Goal: Communication & Community: Answer question/provide support

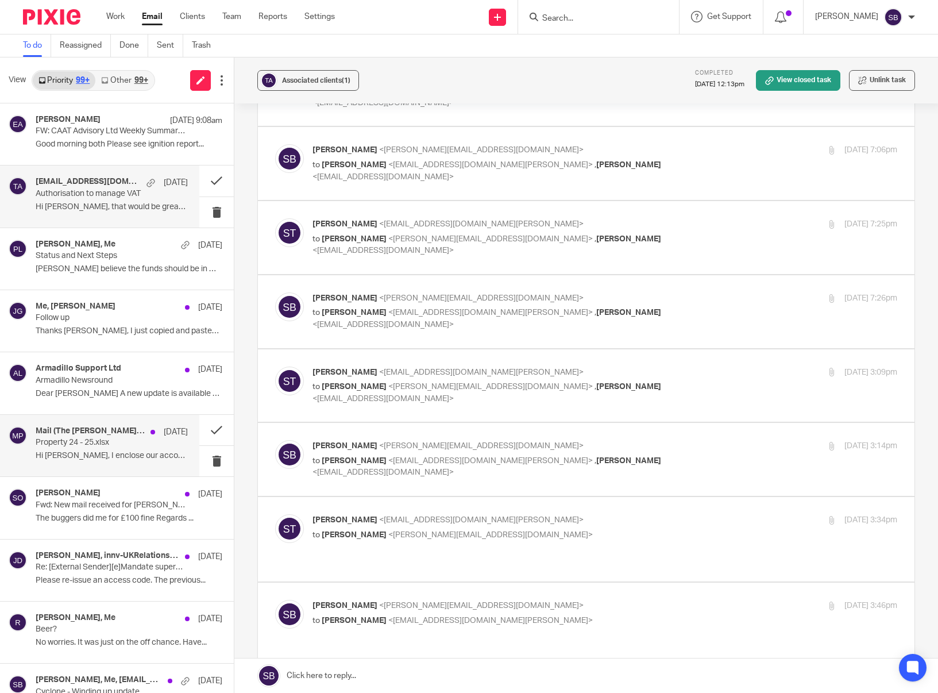
click at [98, 442] on p "Property 24 - 25.xlsx" at bounding box center [97, 443] width 122 height 10
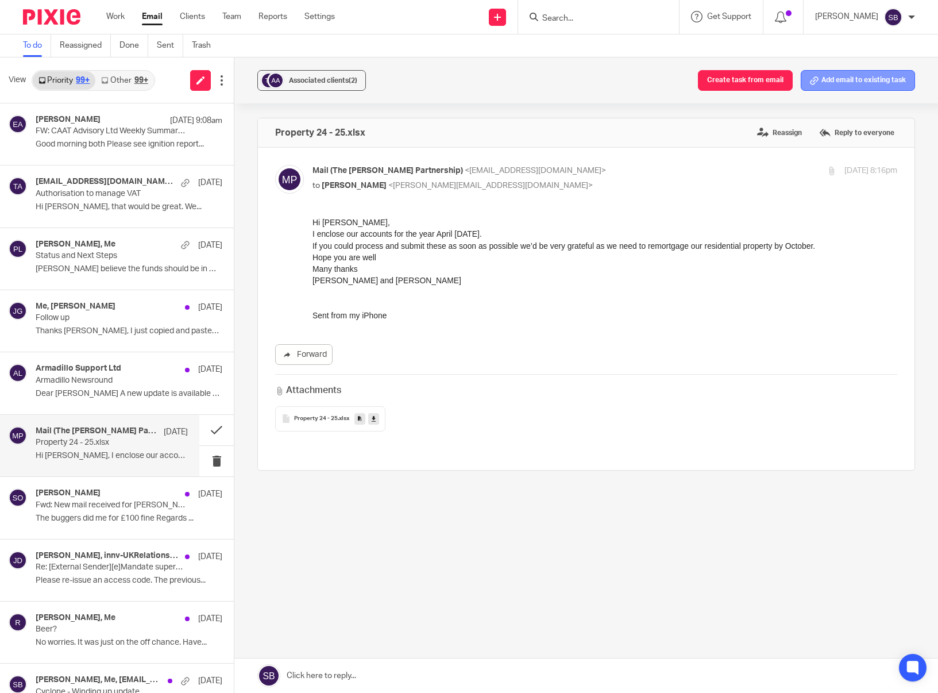
click at [827, 76] on button "Add email to existing task" at bounding box center [858, 80] width 114 height 21
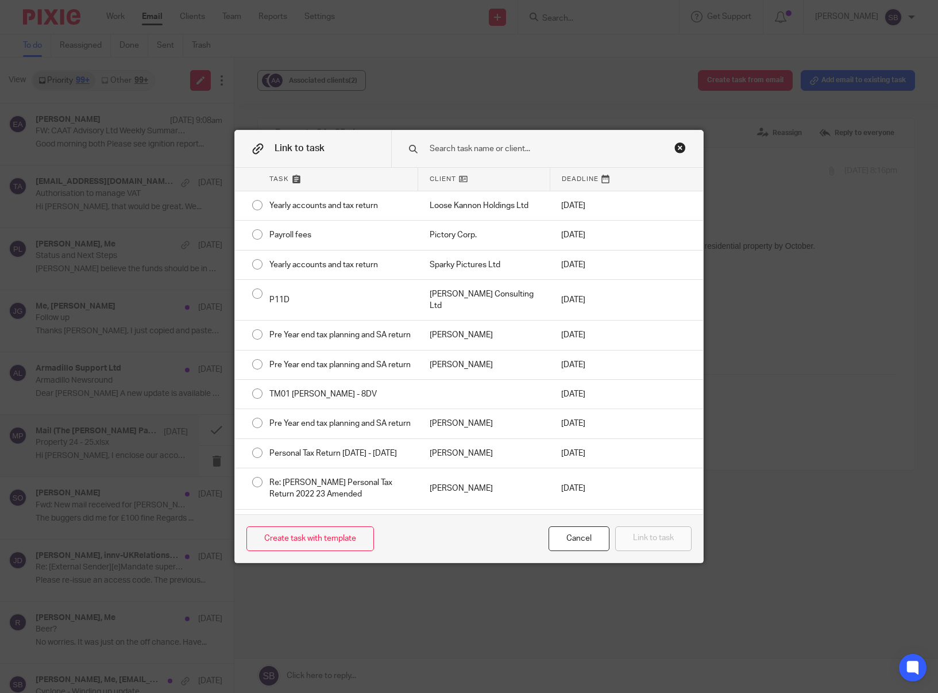
click at [446, 151] on input "text" at bounding box center [544, 148] width 231 height 13
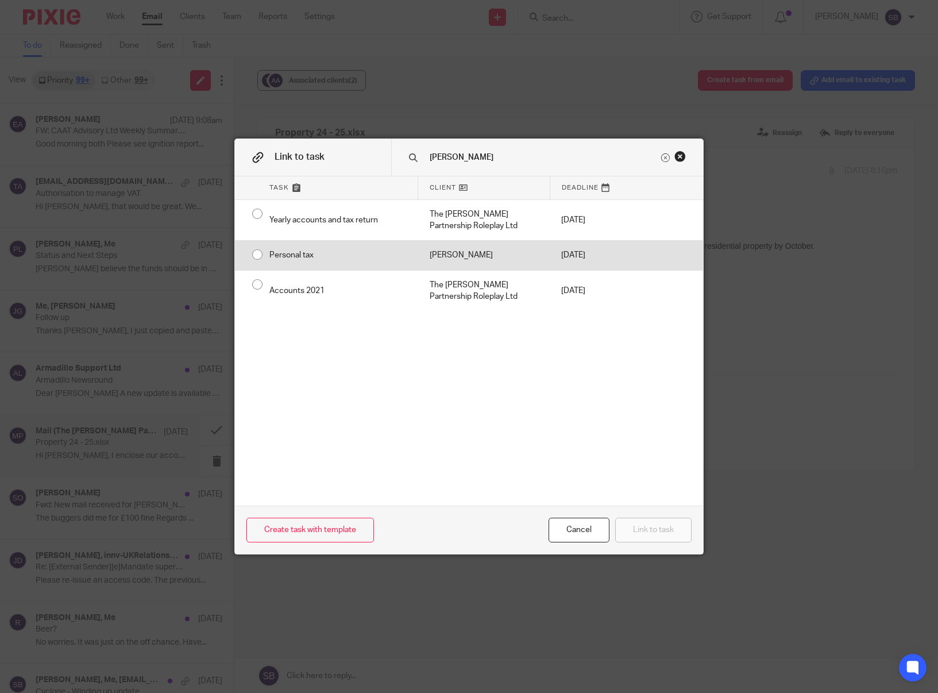
type input "alston"
click at [404, 253] on div "Personal tax" at bounding box center [338, 255] width 160 height 29
radio input "true"
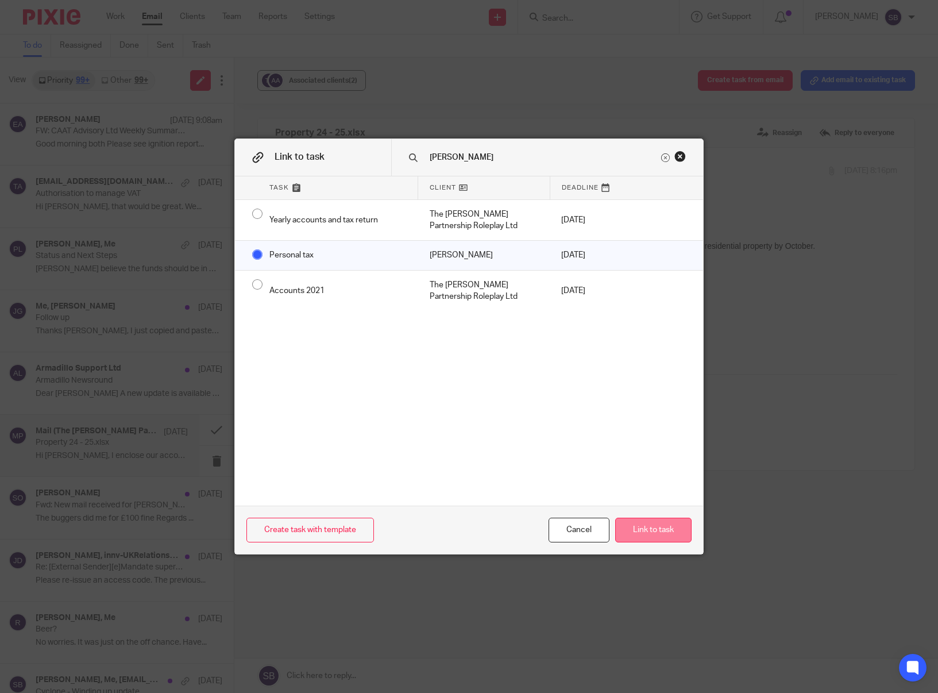
click at [635, 533] on button "Link to task" at bounding box center [653, 530] width 76 height 25
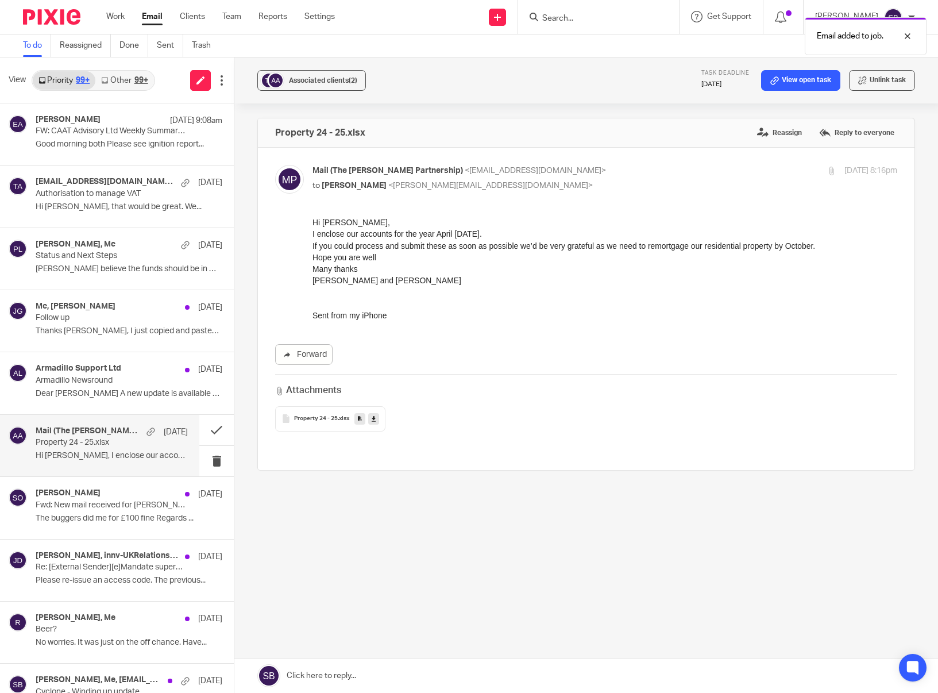
click at [326, 671] on link at bounding box center [586, 675] width 704 height 34
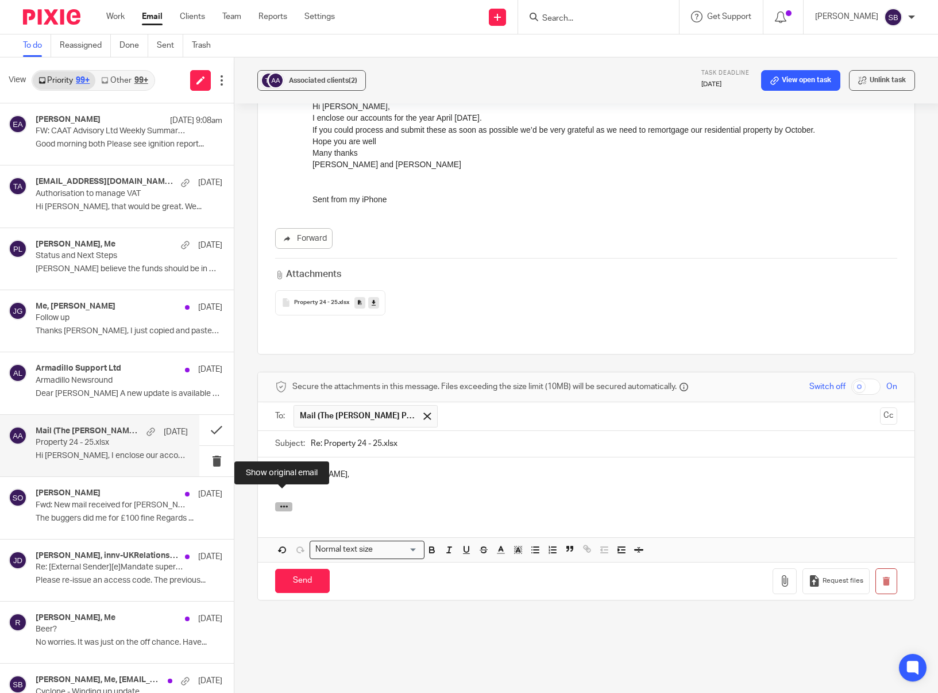
click at [280, 502] on icon "button" at bounding box center [284, 506] width 9 height 9
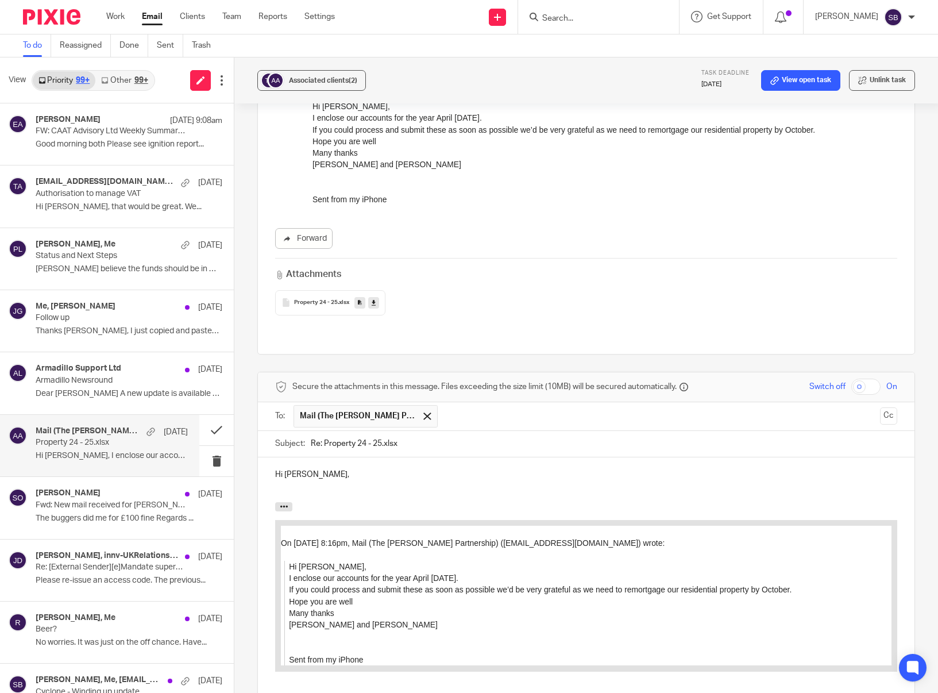
click at [351, 469] on p "Hi Andrew," at bounding box center [586, 474] width 622 height 11
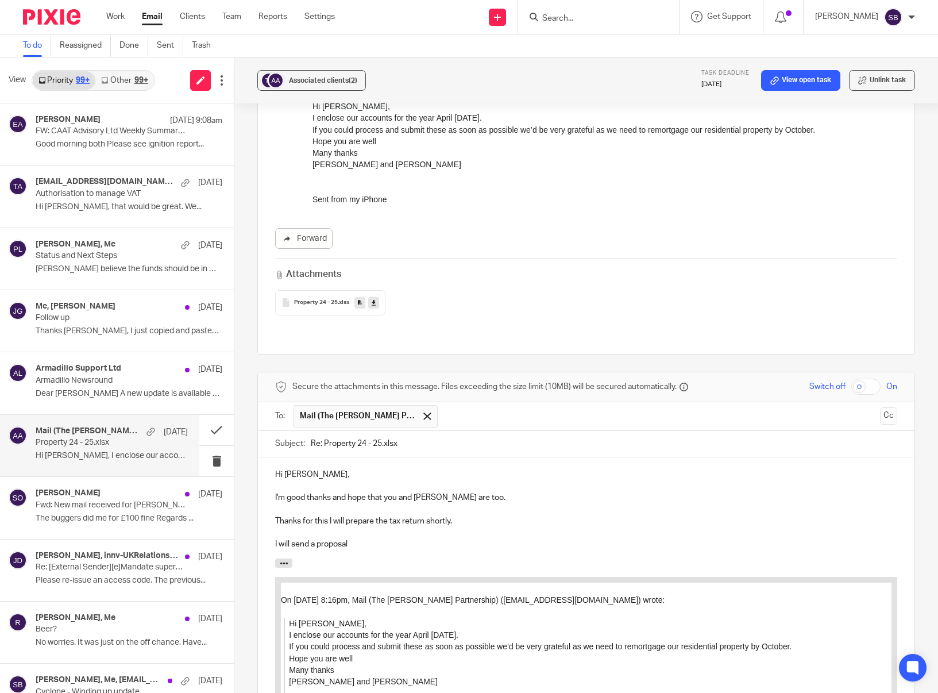
drag, startPoint x: 354, startPoint y: 534, endPoint x: 290, endPoint y: 532, distance: 63.8
click at [290, 538] on p "I will send a proposal" at bounding box center [586, 543] width 622 height 11
click at [346, 515] on p "Thanks for this I will prepare the tax return shortly." at bounding box center [586, 520] width 622 height 11
click at [499, 515] on p "Thanks for this I will send a proposal and prepare the tax return shortly." at bounding box center [586, 520] width 622 height 11
drag, startPoint x: 298, startPoint y: 539, endPoint x: 272, endPoint y: 530, distance: 28.0
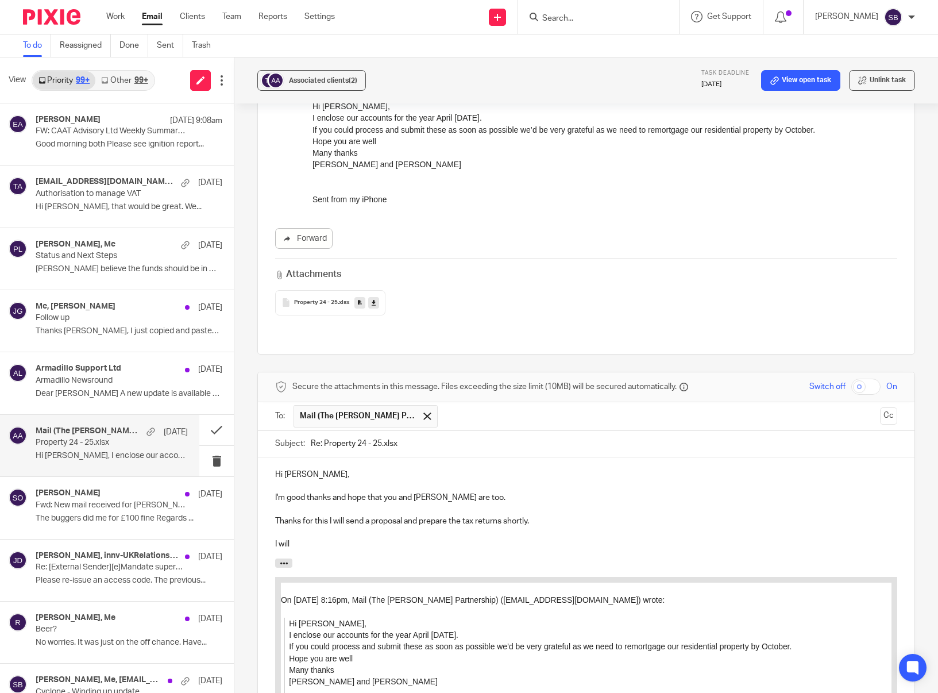
click at [272, 530] on div "Hi Andrew, I'm good thanks and hope that you and Regina are too. Thanks for thi…" at bounding box center [586, 508] width 657 height 102
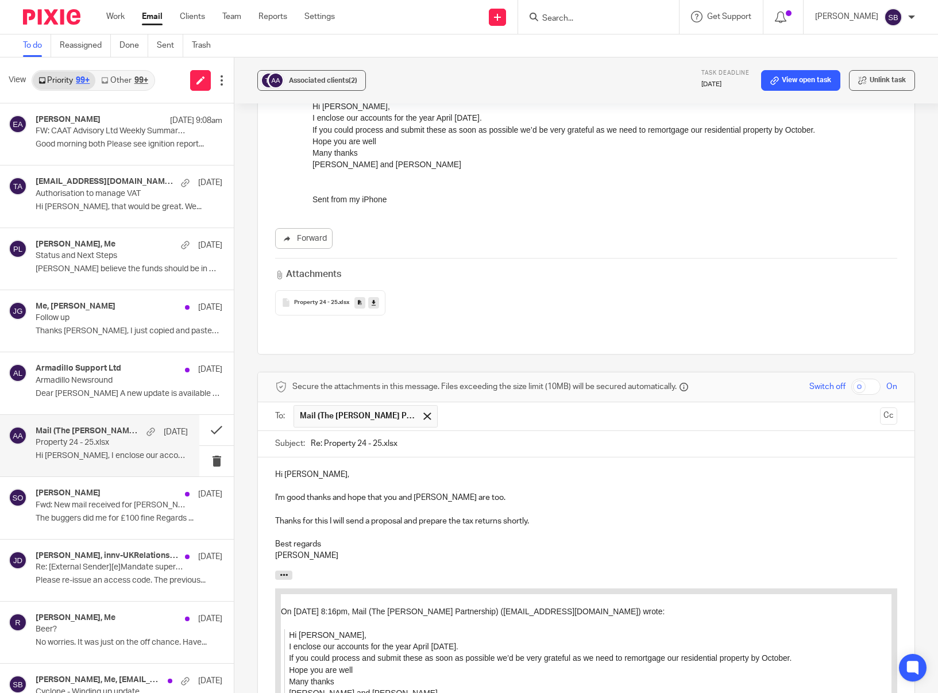
click at [324, 515] on p "Thanks for this I will send a proposal and prepare the tax returns shortly." at bounding box center [586, 520] width 622 height 11
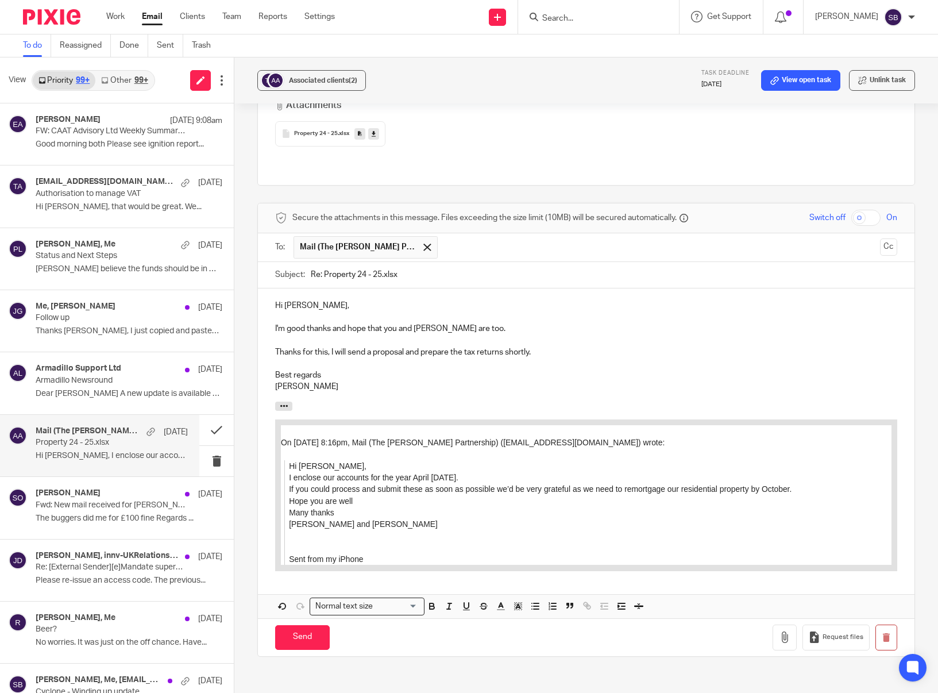
scroll to position [286, 0]
click at [296, 625] on input "Send" at bounding box center [302, 636] width 55 height 25
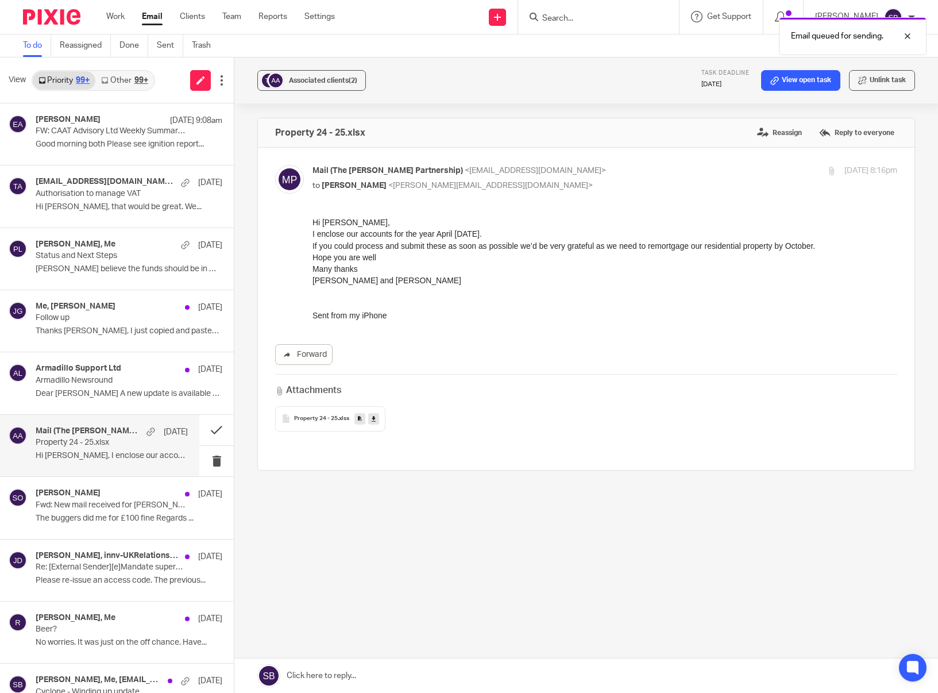
scroll to position [0, 0]
click at [795, 84] on link "View open task" at bounding box center [800, 80] width 79 height 21
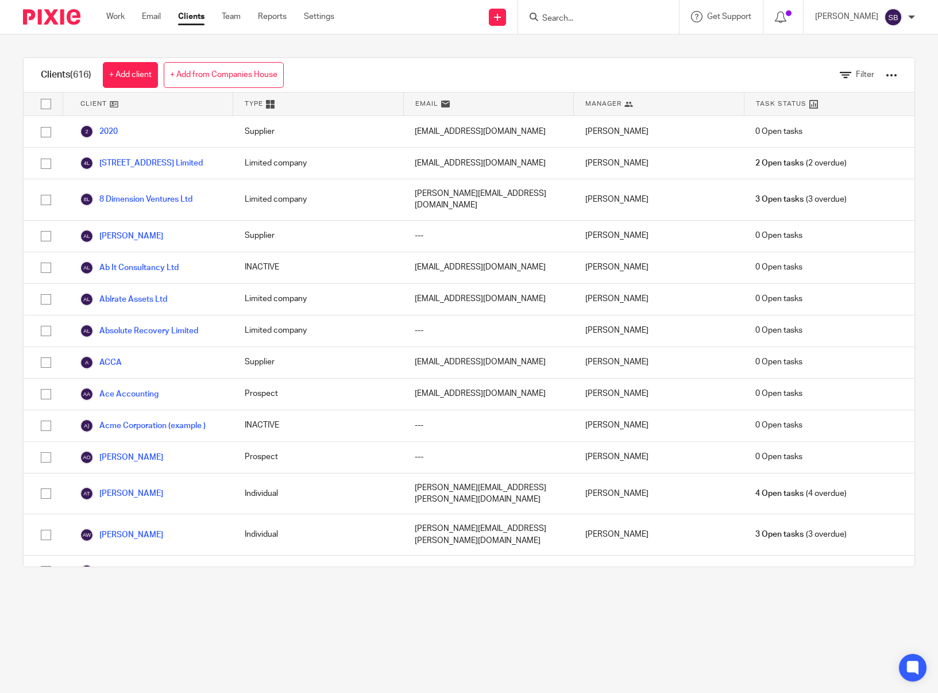
click at [584, 17] on input "Search" at bounding box center [592, 19] width 103 height 10
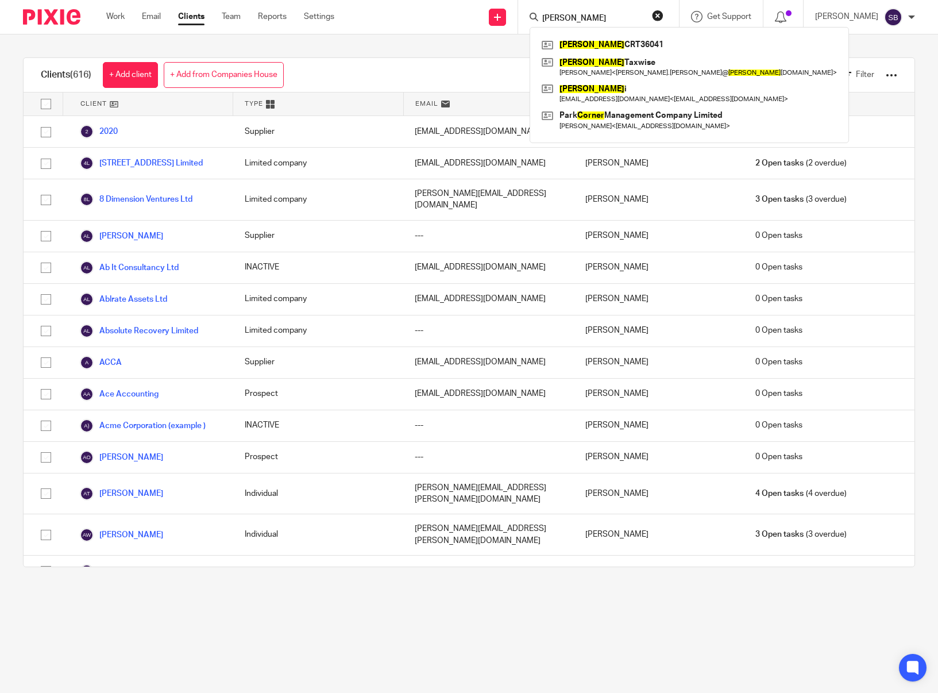
type input "croner"
click button "submit" at bounding box center [0, 0] width 0 height 0
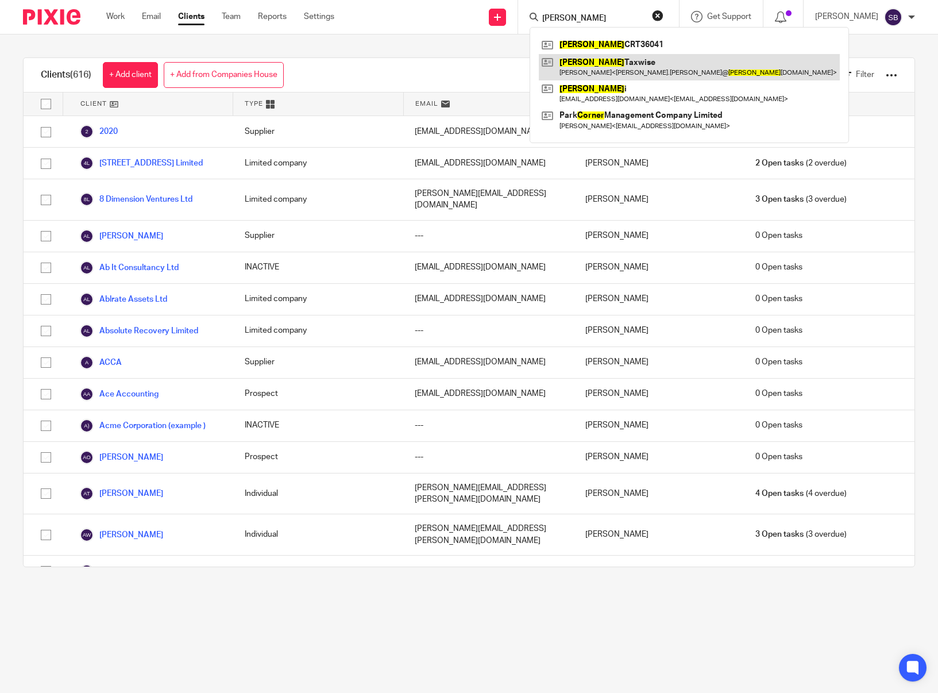
click at [572, 66] on link at bounding box center [689, 67] width 301 height 26
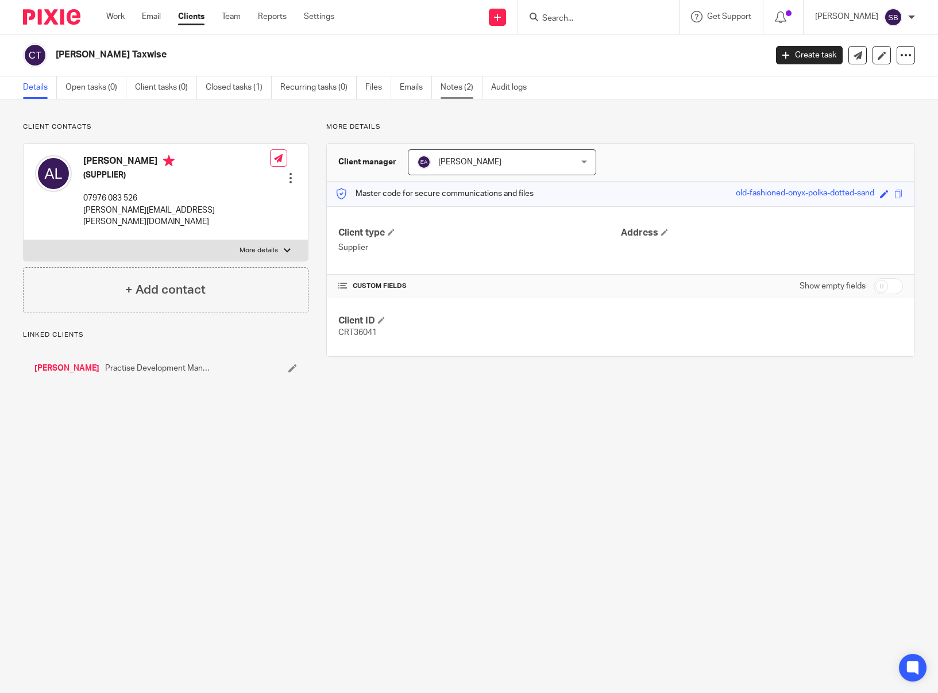
click at [467, 82] on link "Notes (2)" at bounding box center [462, 87] width 42 height 22
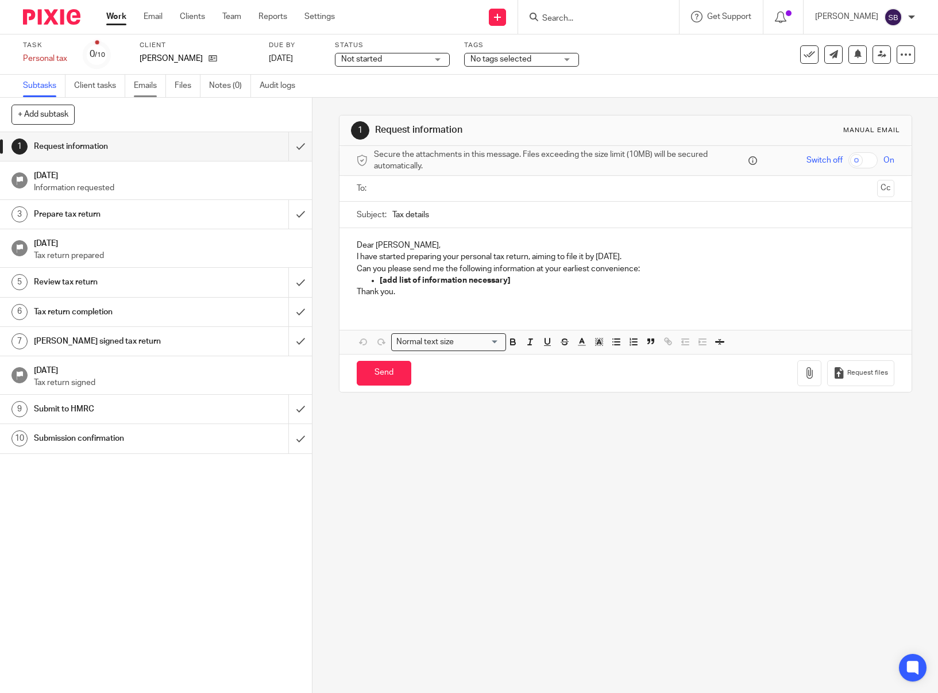
click at [148, 88] on link "Emails" at bounding box center [150, 86] width 32 height 22
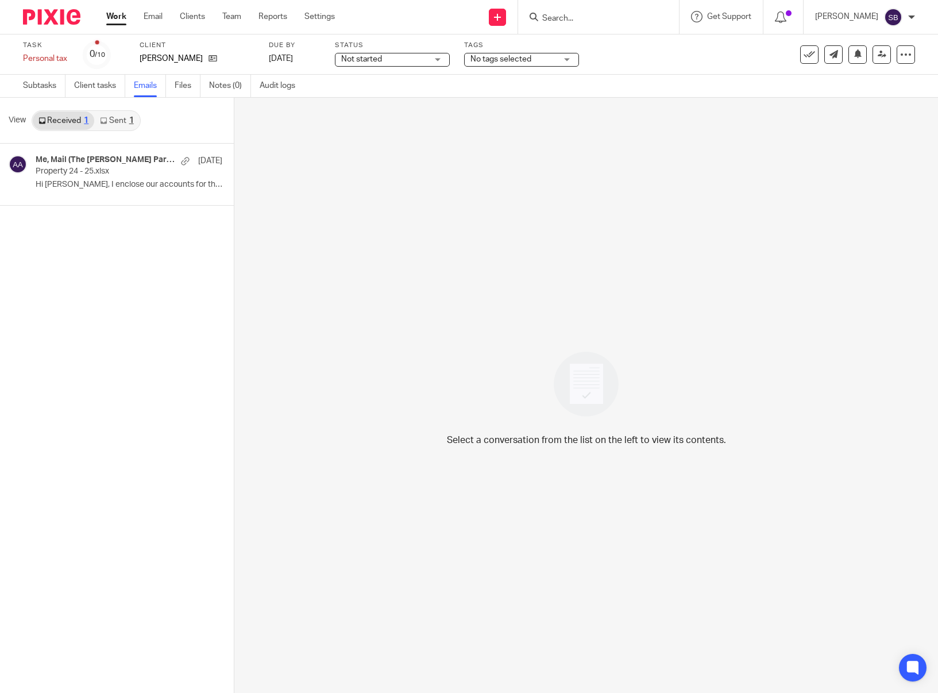
click at [122, 120] on link "Sent 1" at bounding box center [116, 120] width 45 height 18
click at [54, 84] on link "Subtasks" at bounding box center [44, 86] width 43 height 22
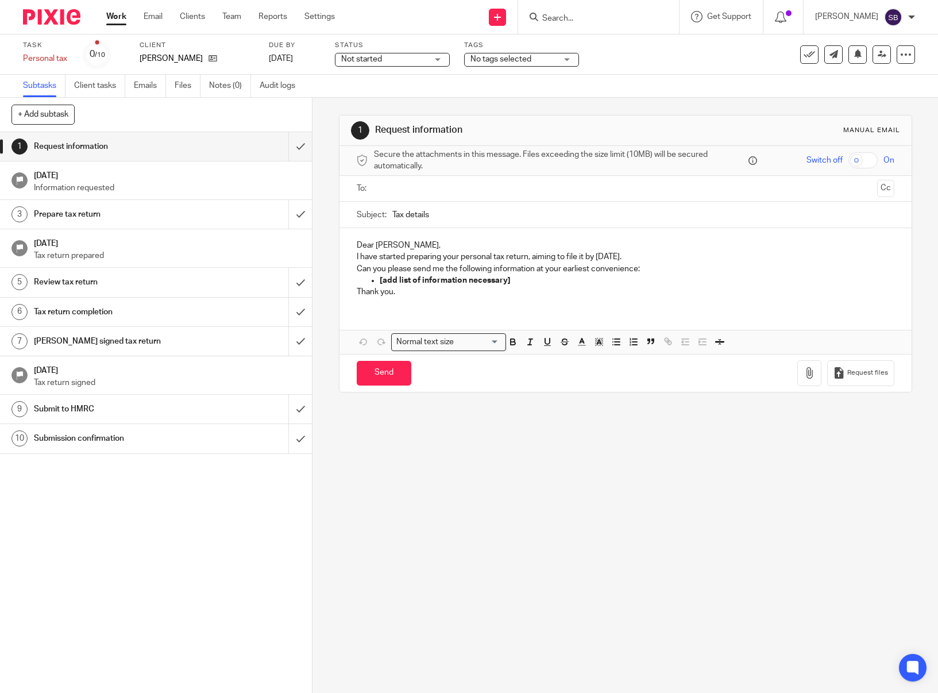
click at [114, 183] on p "Information requested" at bounding box center [167, 187] width 267 height 11
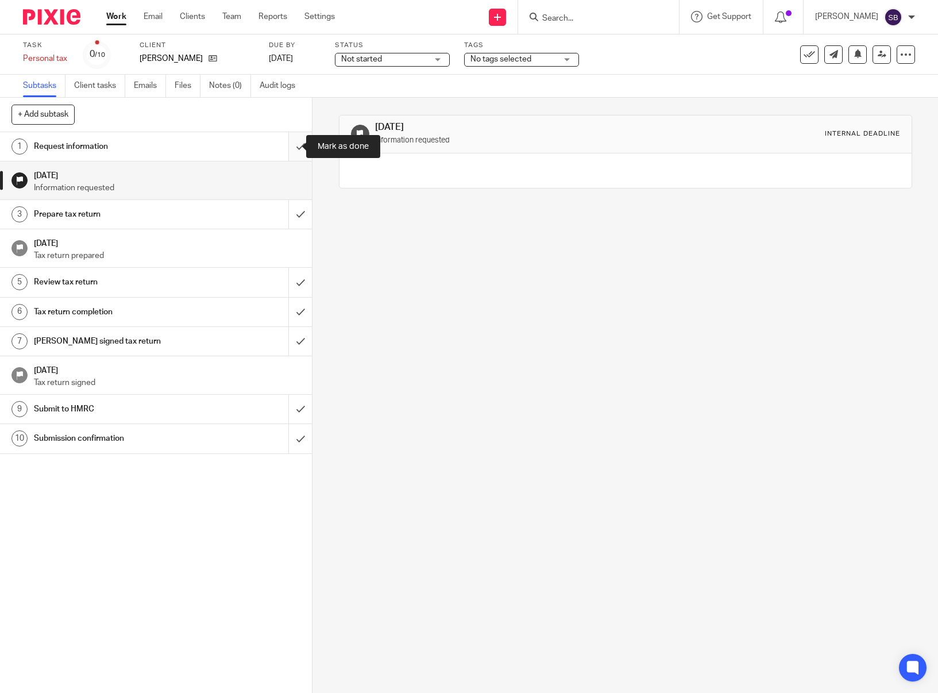
click at [291, 151] on input "submit" at bounding box center [156, 146] width 312 height 29
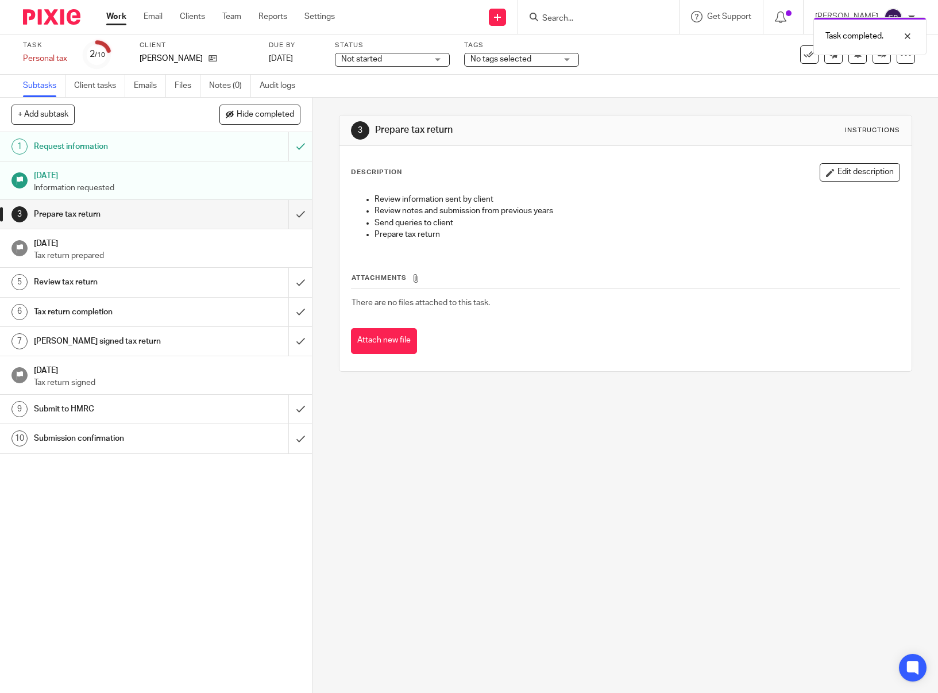
click at [348, 59] on span "Not started" at bounding box center [361, 59] width 41 height 8
click at [352, 100] on span "In progress" at bounding box center [363, 101] width 40 height 8
click at [321, 60] on link "[DATE]" at bounding box center [295, 59] width 52 height 12
click at [507, 60] on span "No tags selected" at bounding box center [501, 59] width 61 height 8
click at [632, 57] on div "Task Personal tax Save Personal tax 2 /10 Client [PERSON_NAME] Due by [DATE] St…" at bounding box center [394, 55] width 743 height 28
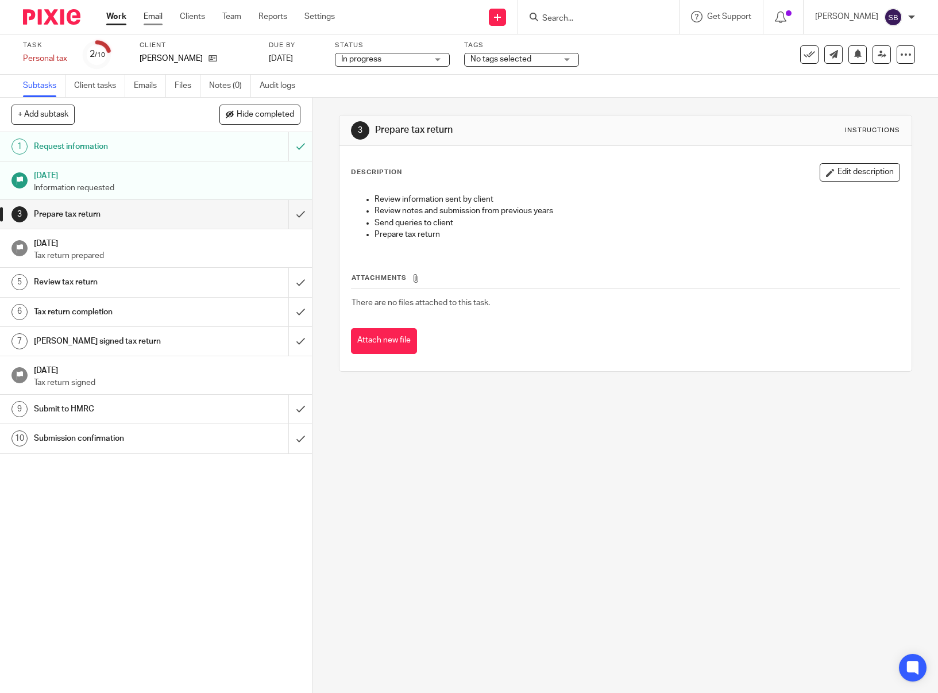
click at [151, 18] on link "Email" at bounding box center [153, 16] width 19 height 11
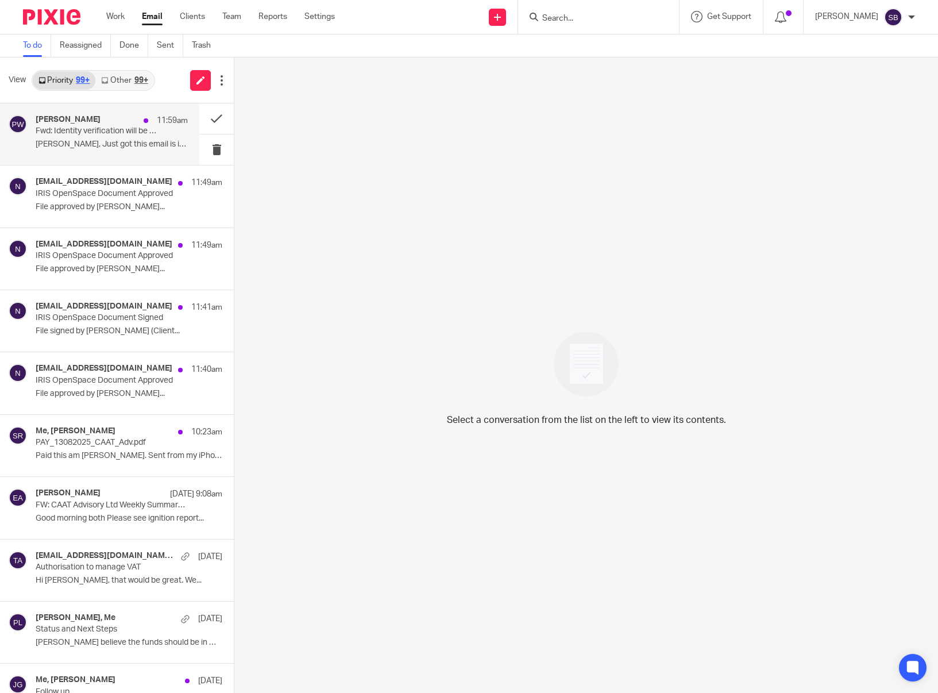
click at [138, 140] on p "[PERSON_NAME], Just got this email is it something..." at bounding box center [112, 145] width 152 height 10
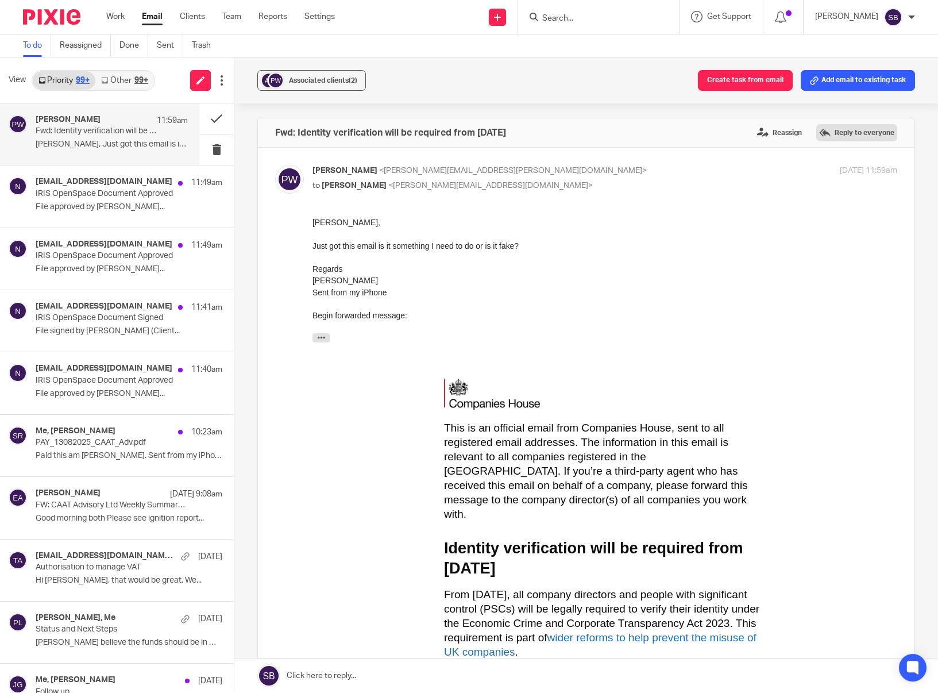
click at [818, 135] on label "Reply to everyone" at bounding box center [856, 132] width 81 height 17
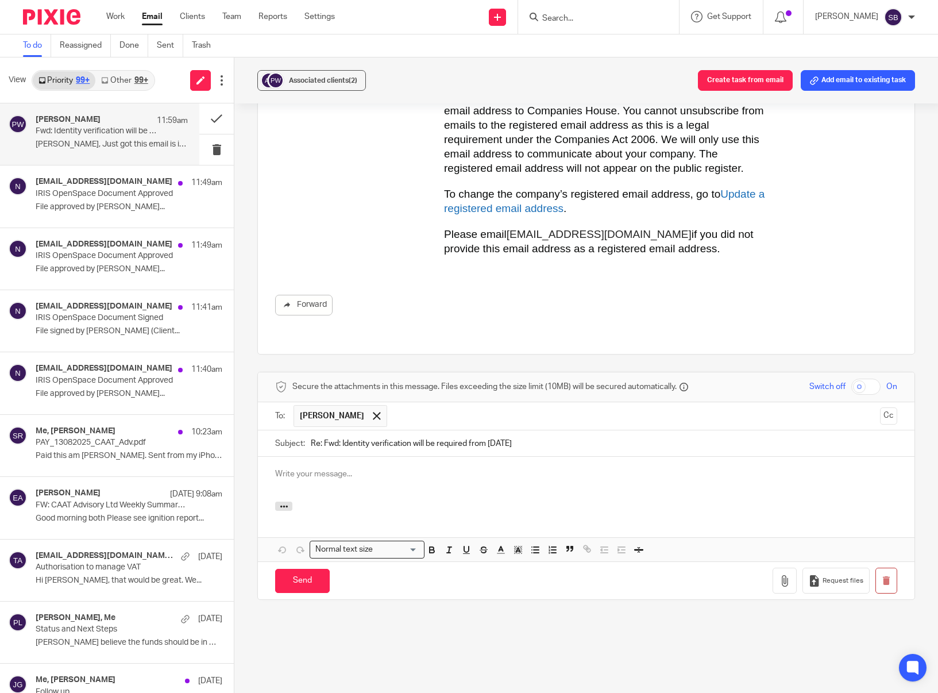
click at [468, 406] on input "text" at bounding box center [634, 416] width 483 height 22
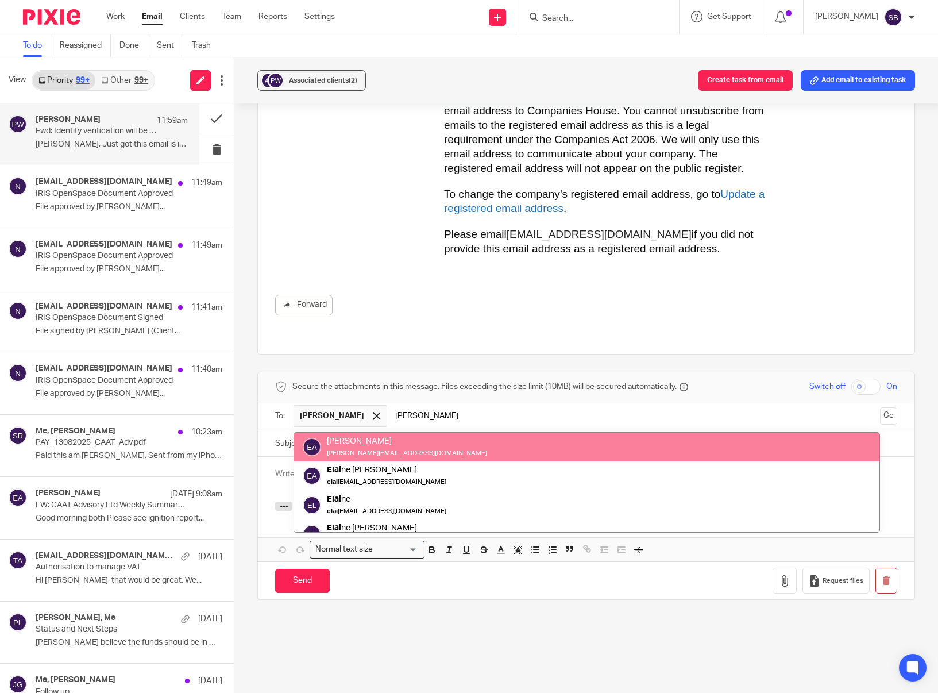
type input "[PERSON_NAME]"
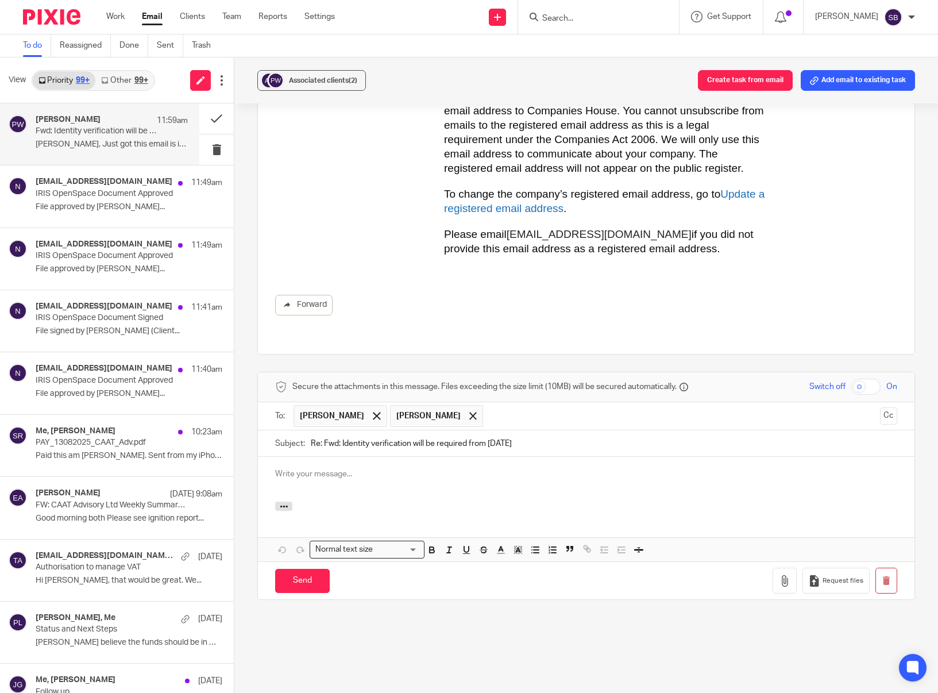
click at [381, 468] on p at bounding box center [586, 473] width 622 height 11
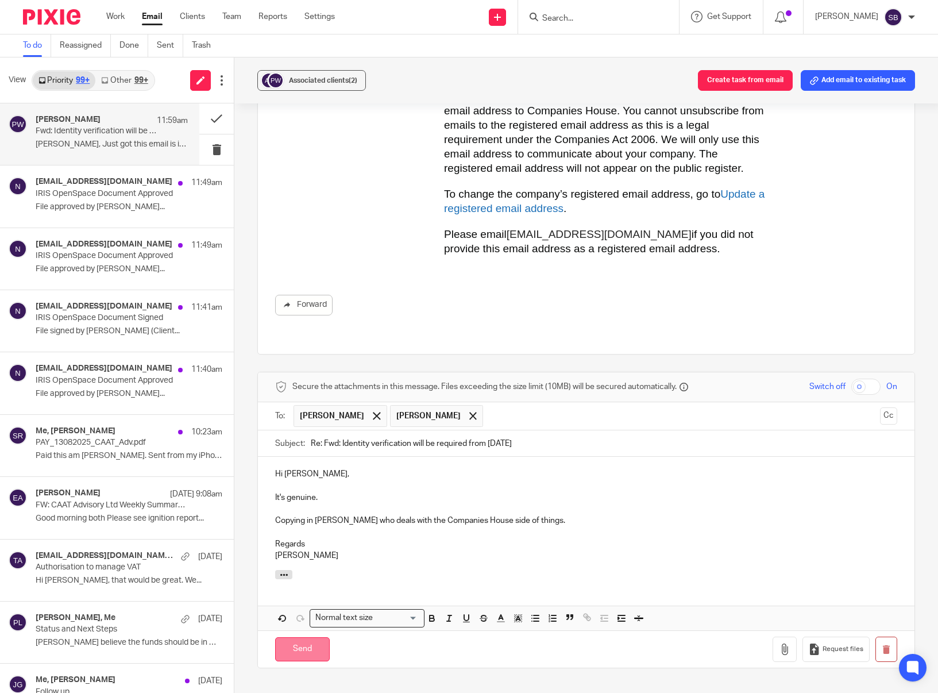
click at [306, 637] on input "Send" at bounding box center [302, 649] width 55 height 25
click at [206, 180] on button at bounding box center [216, 180] width 34 height 30
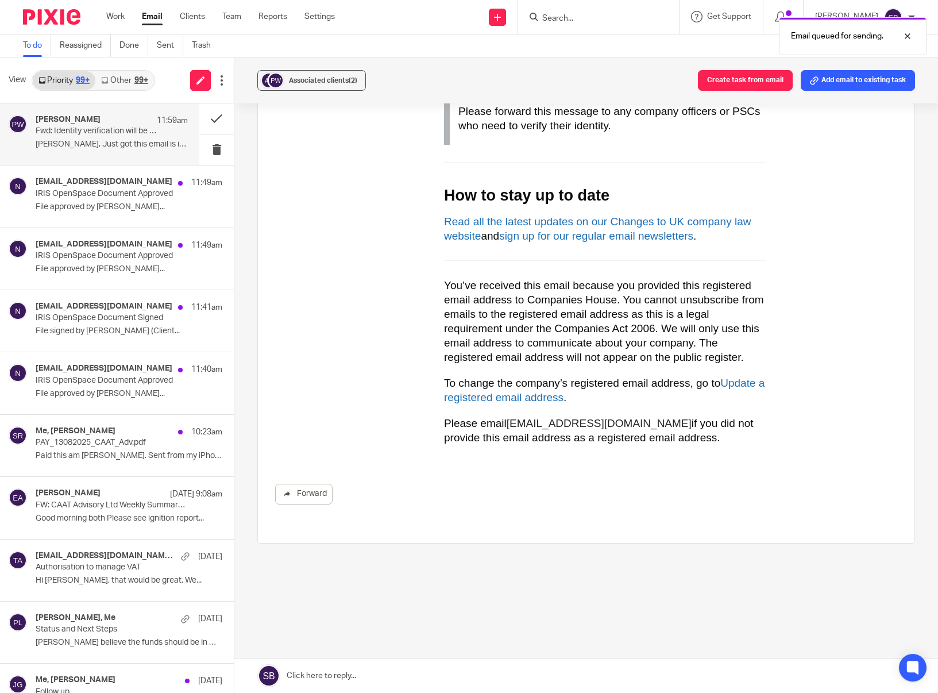
scroll to position [2795, 0]
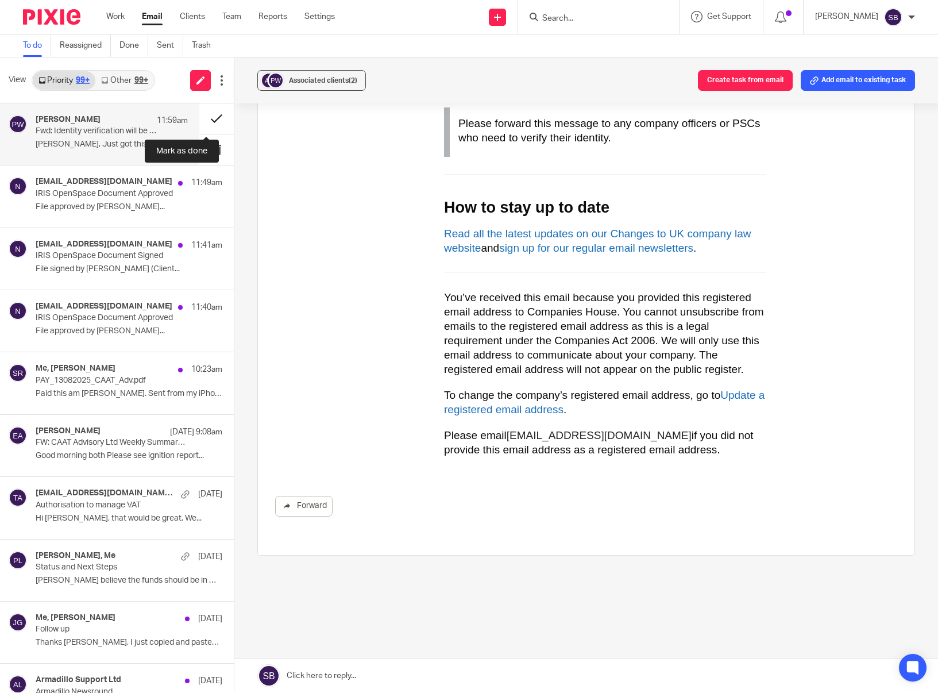
click at [204, 117] on button at bounding box center [216, 118] width 34 height 30
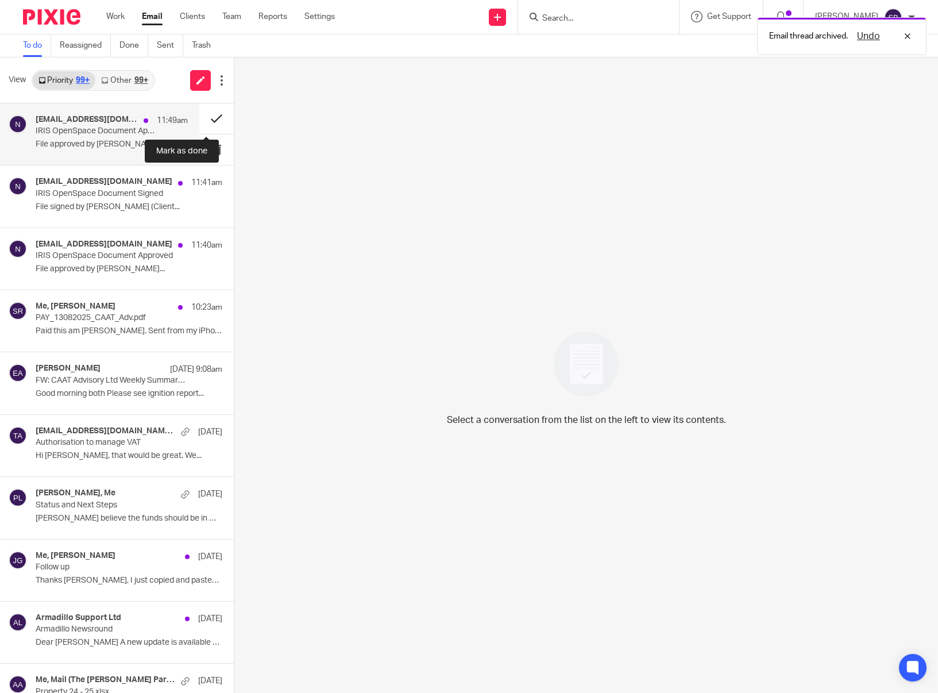
click at [204, 116] on button at bounding box center [216, 118] width 34 height 30
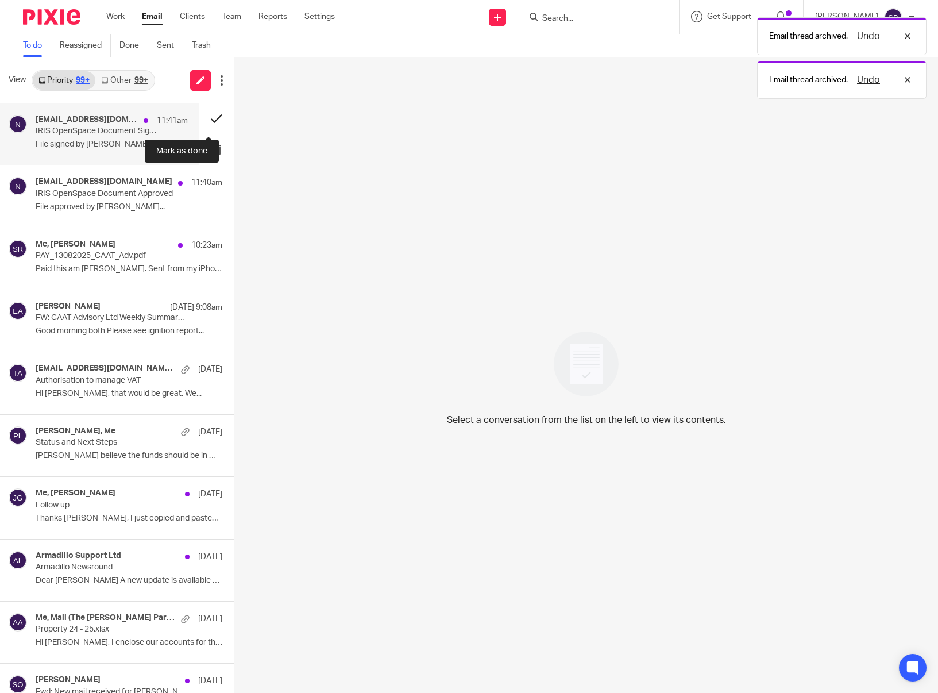
click at [205, 118] on button at bounding box center [216, 118] width 34 height 30
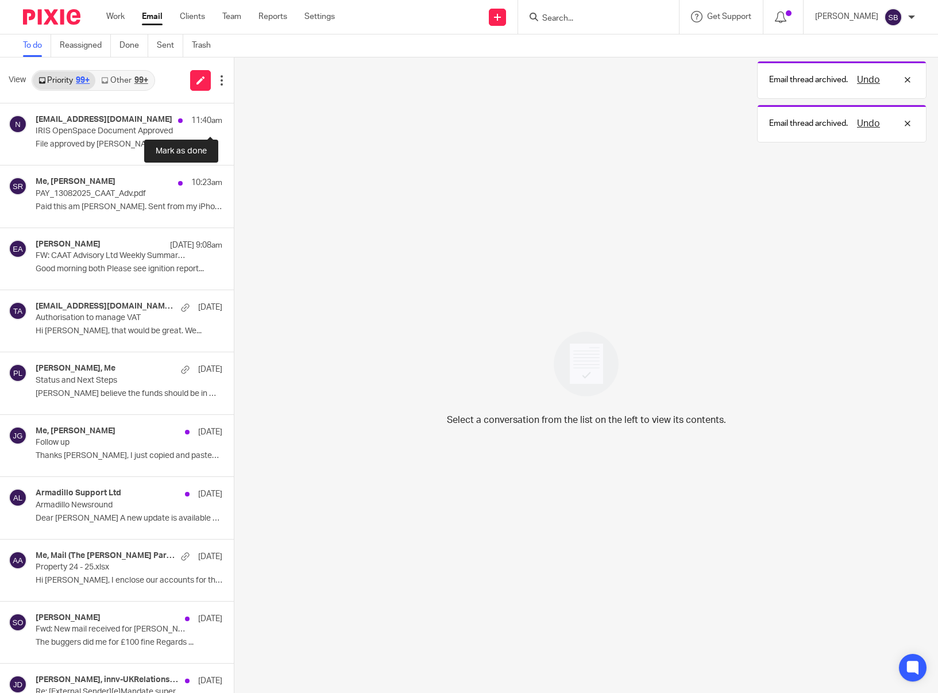
click at [234, 118] on button at bounding box center [238, 118] width 9 height 30
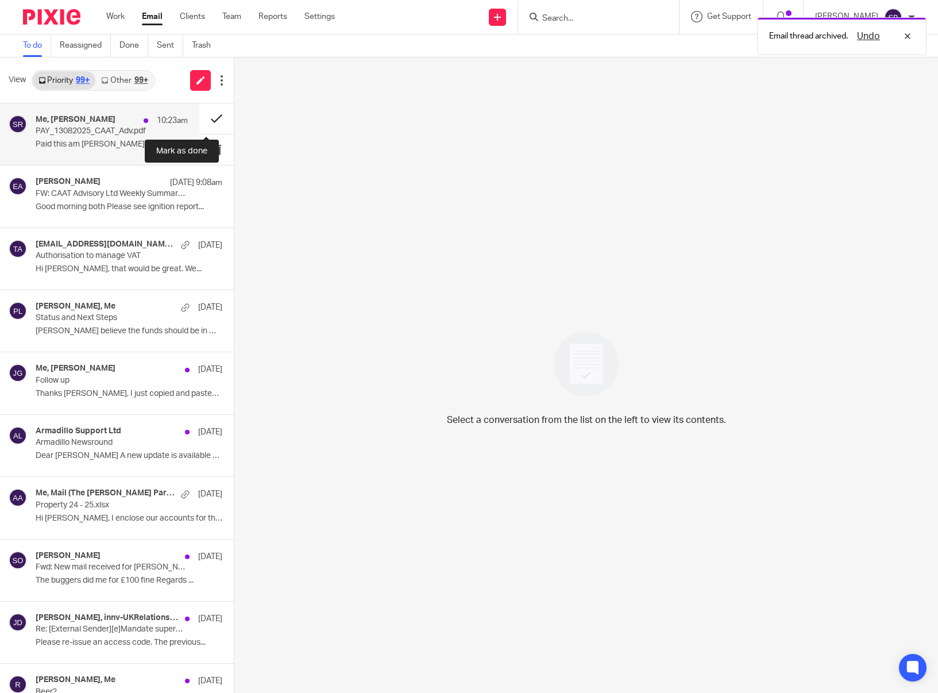
click at [207, 119] on button at bounding box center [216, 118] width 34 height 30
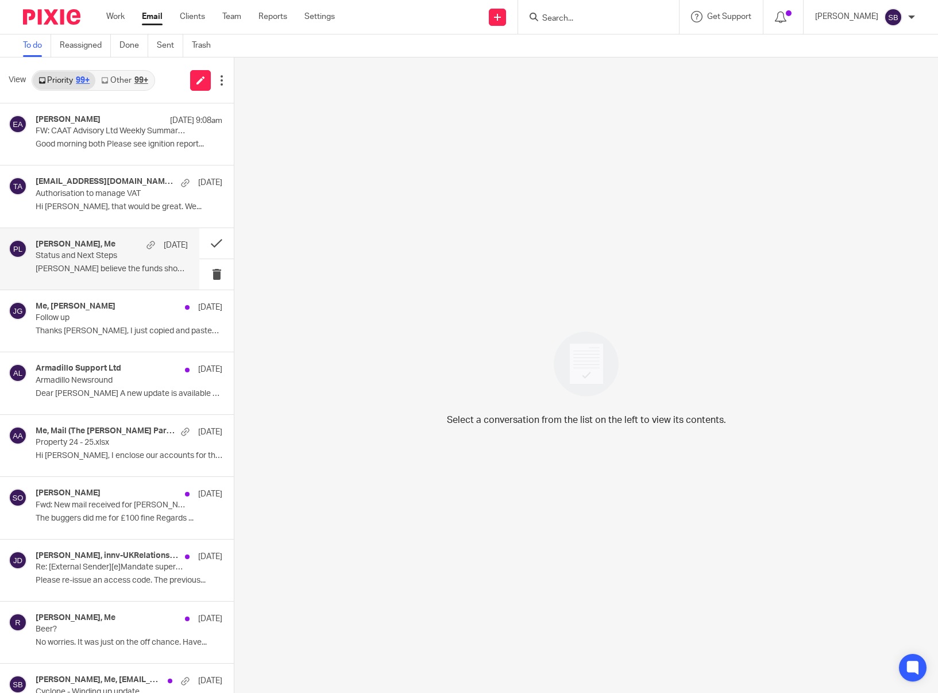
click at [117, 258] on p "Status and Next Steps" at bounding box center [97, 256] width 122 height 10
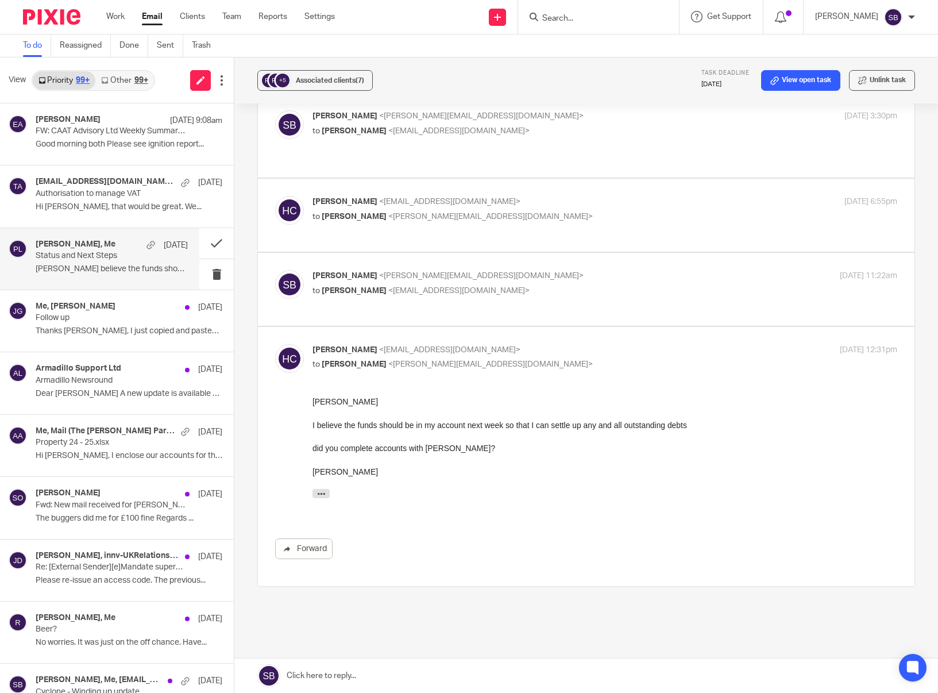
scroll to position [669, 0]
click at [324, 667] on link at bounding box center [586, 675] width 704 height 34
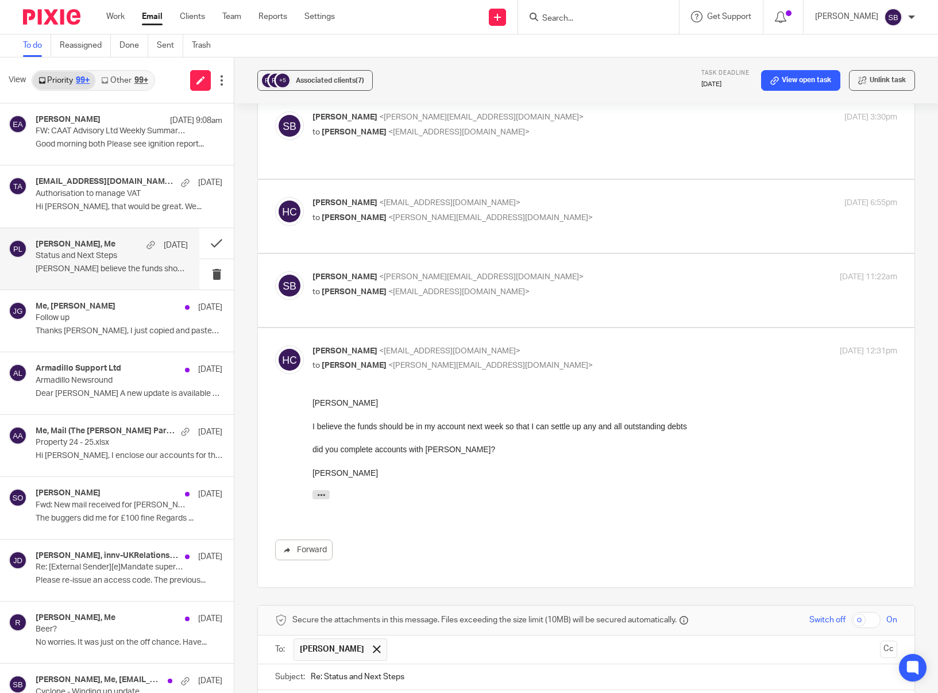
scroll to position [879, 0]
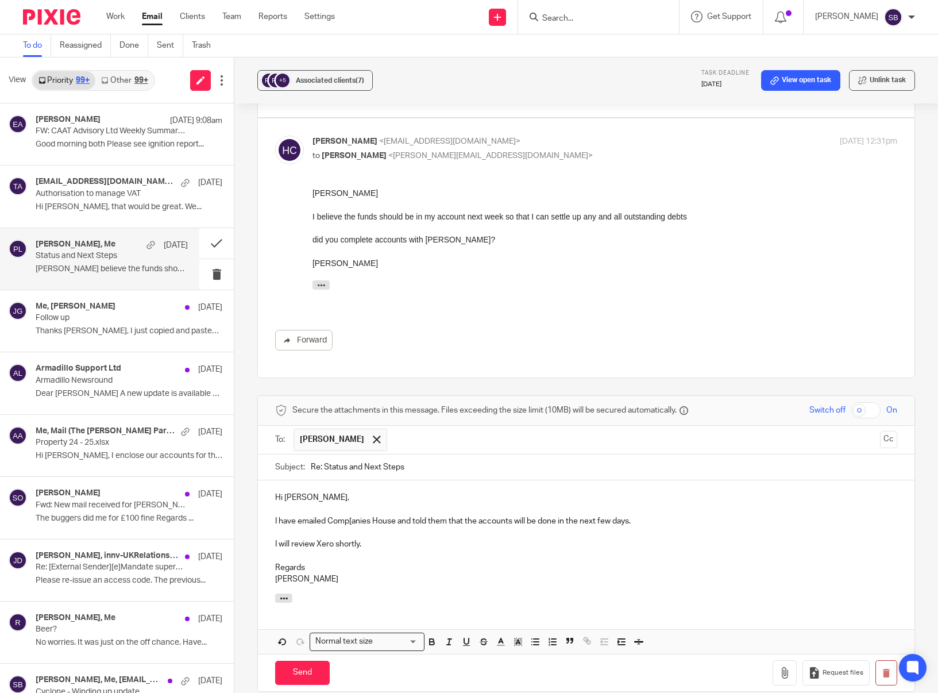
click at [353, 515] on p "I have emailed Comp[anies House and told them that the accounts will be done in…" at bounding box center [586, 520] width 622 height 11
click at [304, 661] on input "Send" at bounding box center [302, 673] width 55 height 25
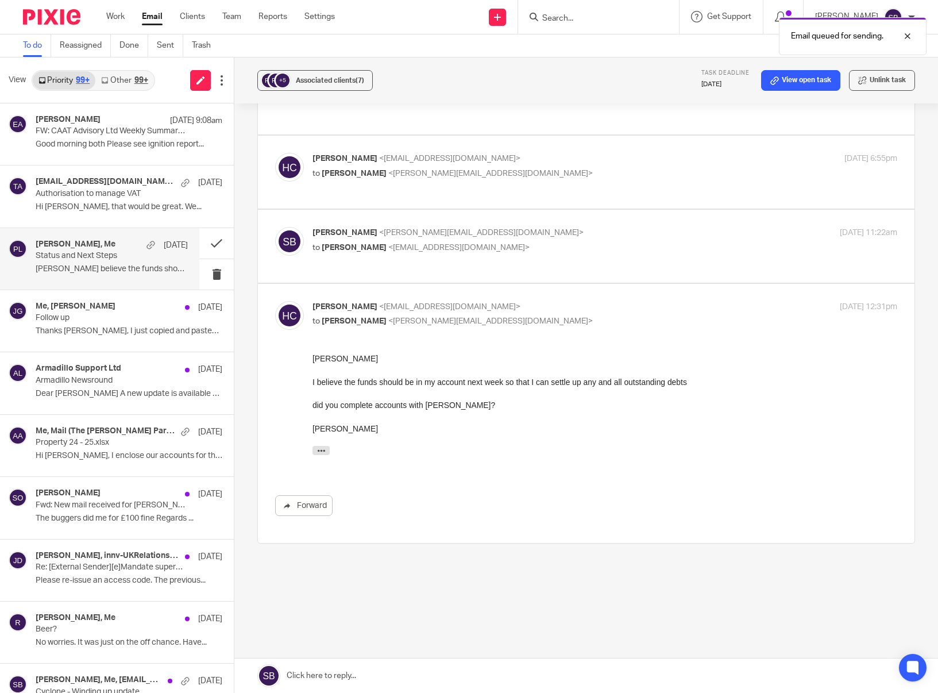
scroll to position [677, 0]
